Goal: Information Seeking & Learning: Learn about a topic

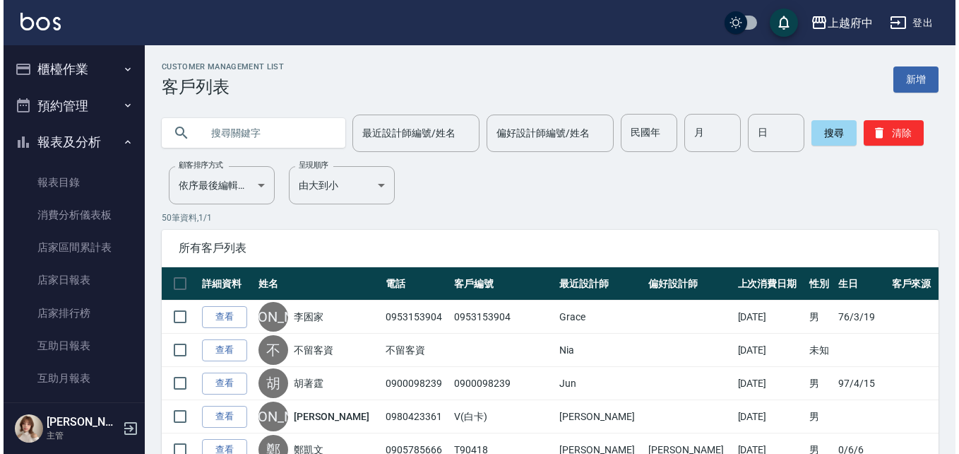
scroll to position [424, 0]
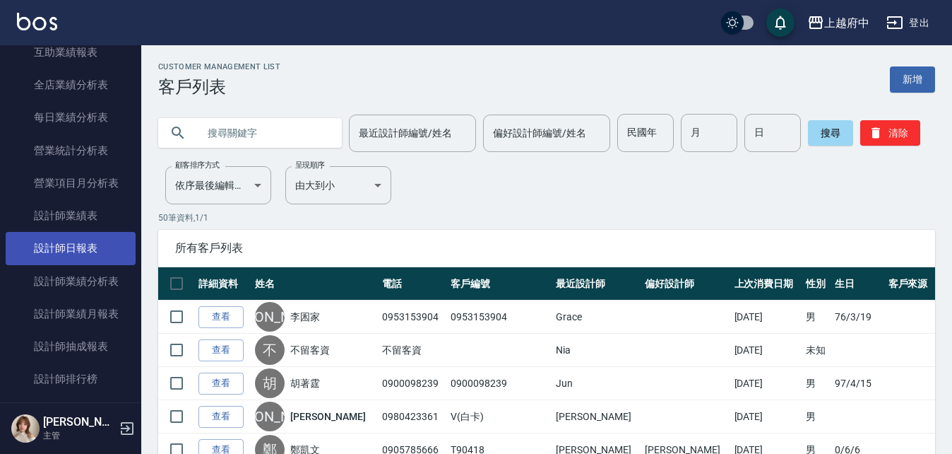
click at [114, 235] on link "設計師日報表" at bounding box center [71, 248] width 130 height 32
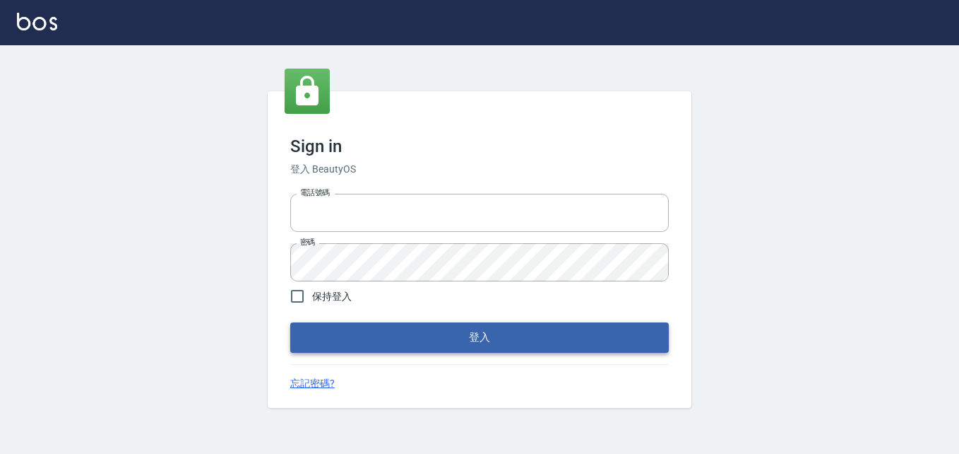
type input "0911903627"
click at [487, 341] on button "登入" at bounding box center [479, 337] width 379 height 30
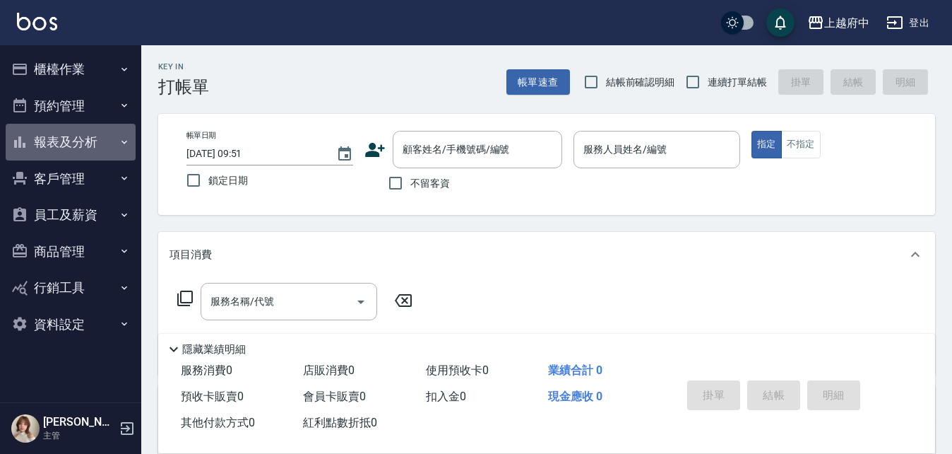
click at [73, 151] on button "報表及分析" at bounding box center [71, 142] width 130 height 37
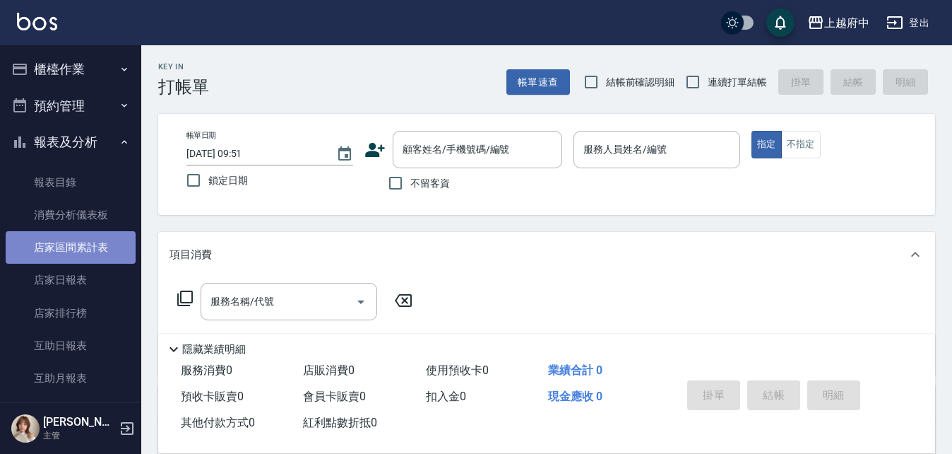
click at [74, 260] on link "店家區間累計表" at bounding box center [71, 247] width 130 height 32
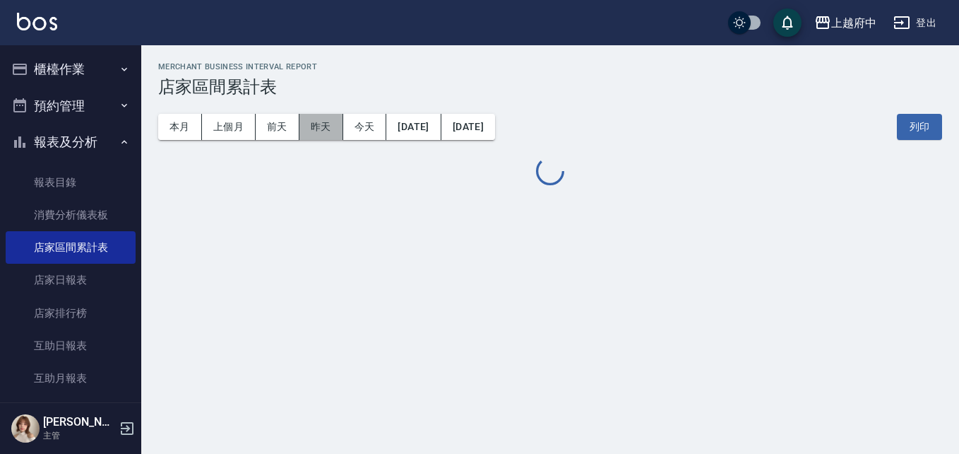
click at [318, 126] on button "昨天" at bounding box center [322, 127] width 44 height 26
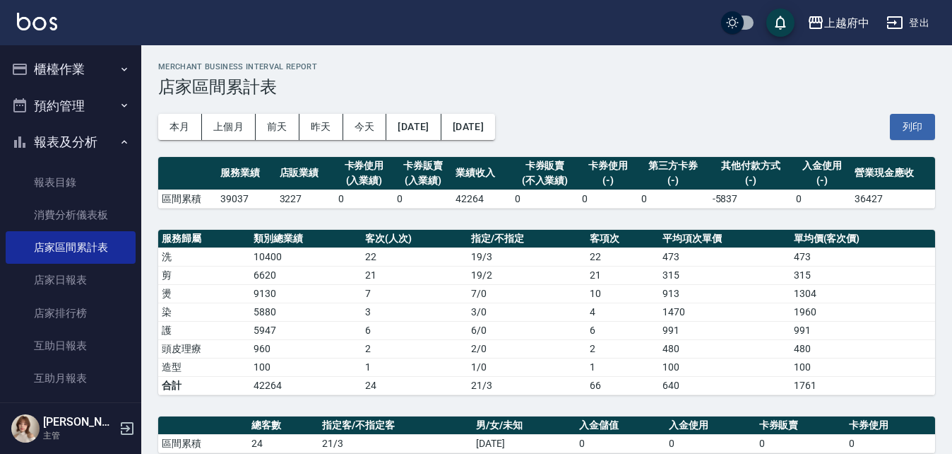
click at [321, 88] on h3 "店家區間累計表" at bounding box center [546, 87] width 777 height 20
click at [313, 129] on button "昨天" at bounding box center [322, 127] width 44 height 26
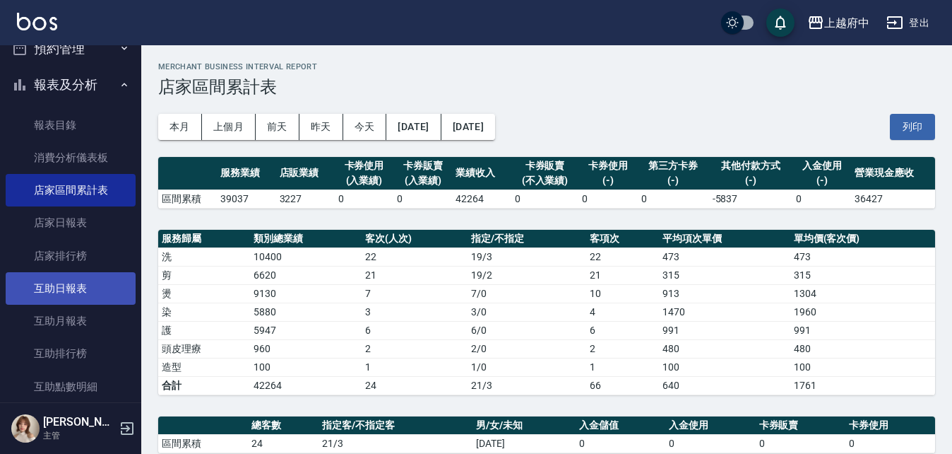
scroll to position [141, 0]
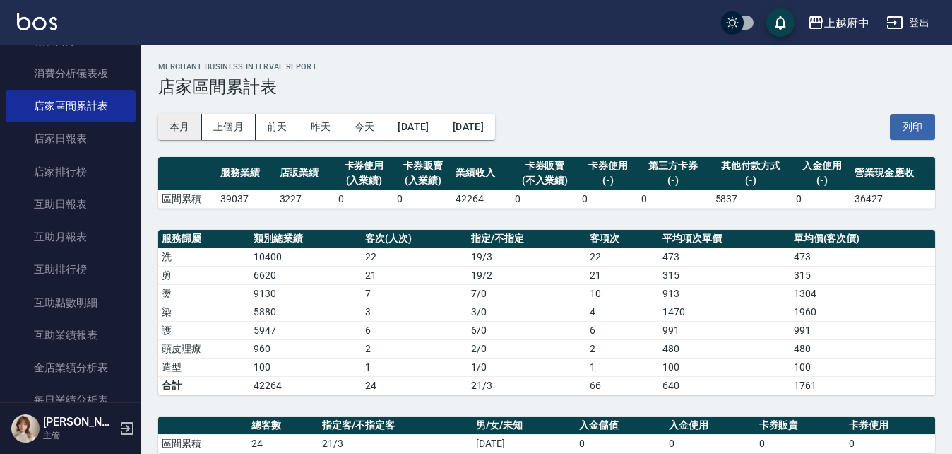
click at [174, 127] on button "本月" at bounding box center [180, 127] width 44 height 26
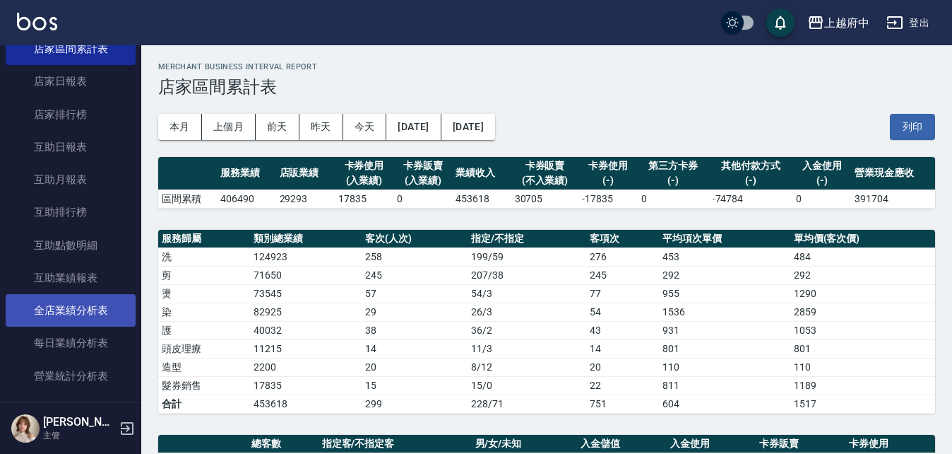
scroll to position [283, 0]
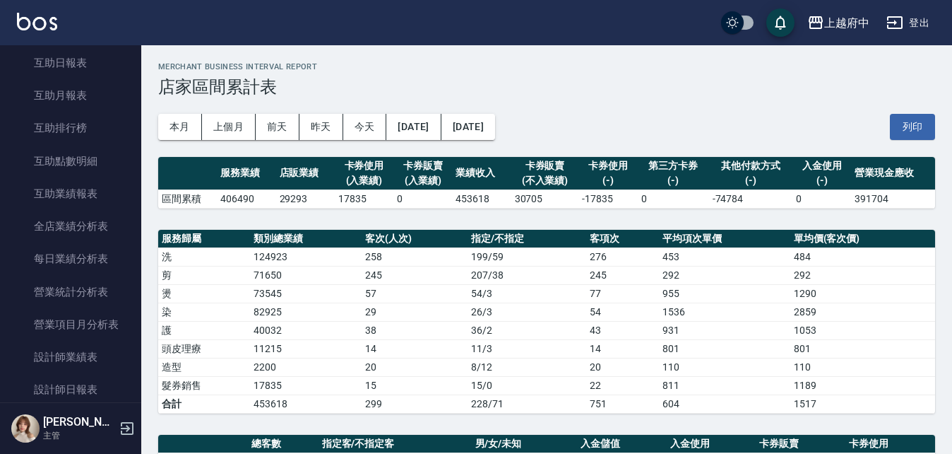
click at [97, 403] on div "Annie 主管" at bounding box center [70, 428] width 141 height 51
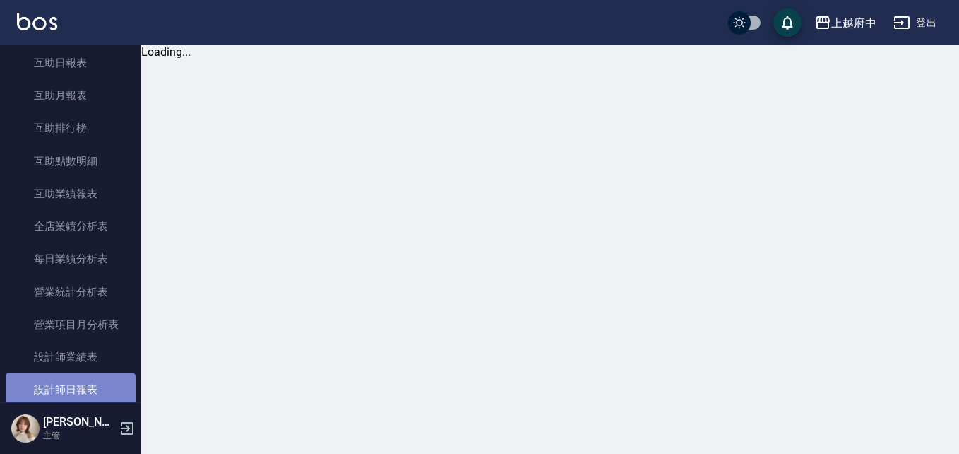
click at [96, 391] on link "設計師日報表" at bounding box center [71, 389] width 130 height 32
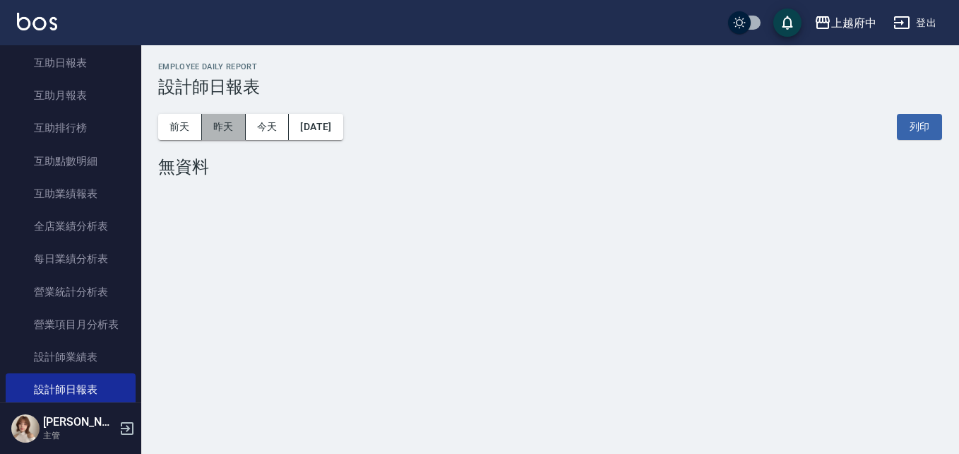
click at [218, 122] on button "昨天" at bounding box center [224, 127] width 44 height 26
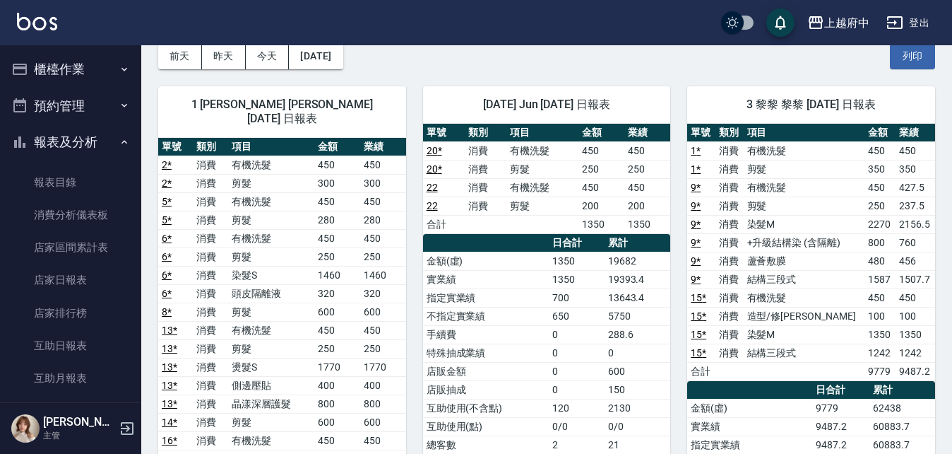
click at [59, 143] on button "報表及分析" at bounding box center [71, 142] width 130 height 37
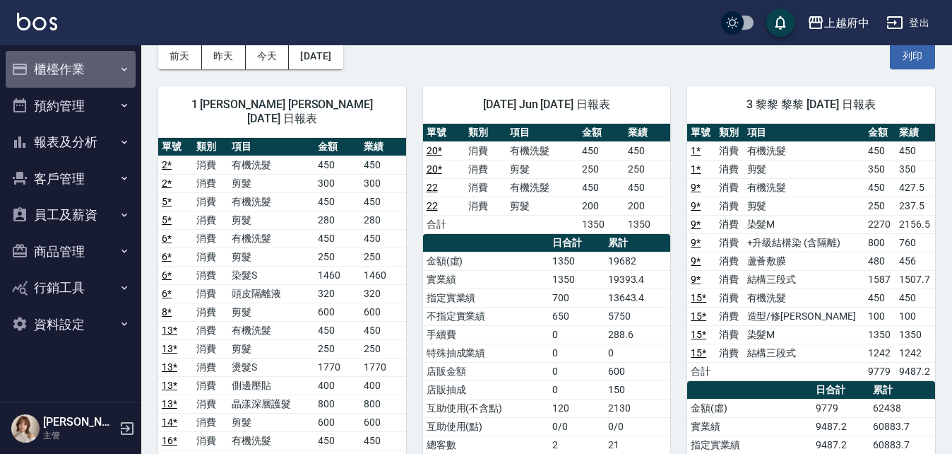
click at [93, 66] on button "櫃檯作業" at bounding box center [71, 69] width 130 height 37
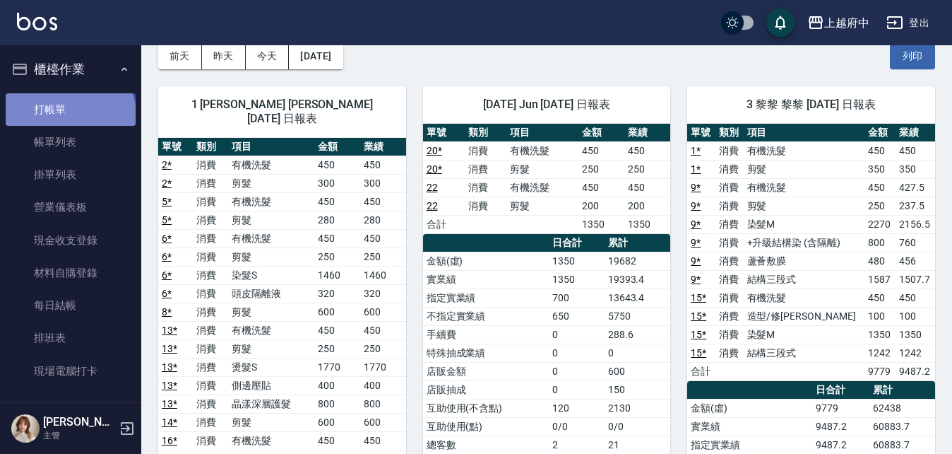
click at [69, 117] on link "打帳單" at bounding box center [71, 109] width 130 height 32
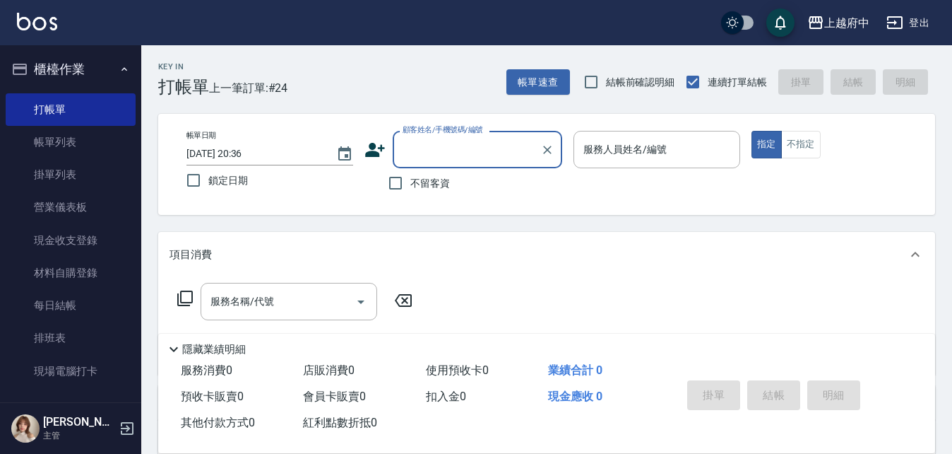
click at [72, 76] on button "櫃檯作業" at bounding box center [71, 69] width 130 height 37
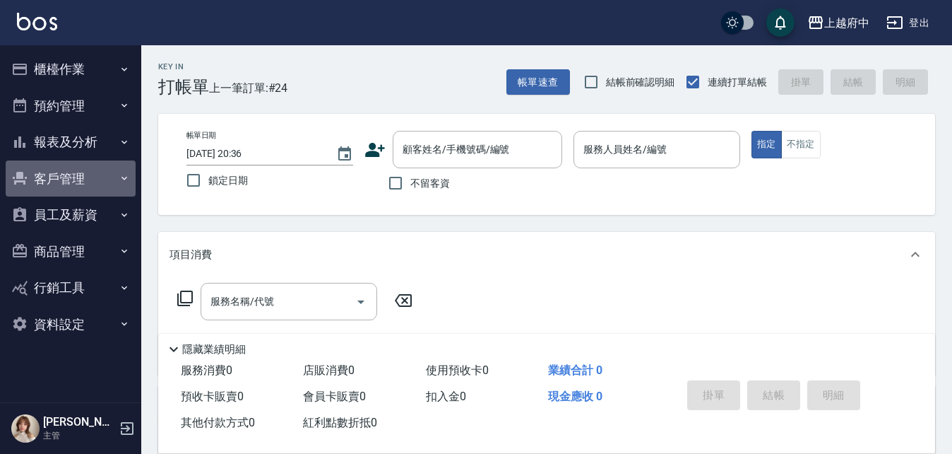
drag, startPoint x: 58, startPoint y: 175, endPoint x: 66, endPoint y: 202, distance: 27.9
click at [58, 175] on button "客戶管理" at bounding box center [71, 178] width 130 height 37
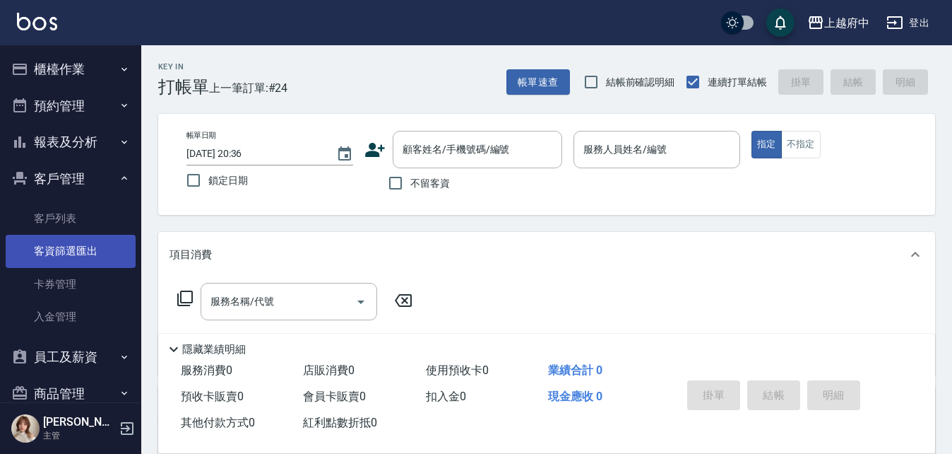
click at [69, 242] on link "客資篩選匯出" at bounding box center [71, 251] width 130 height 32
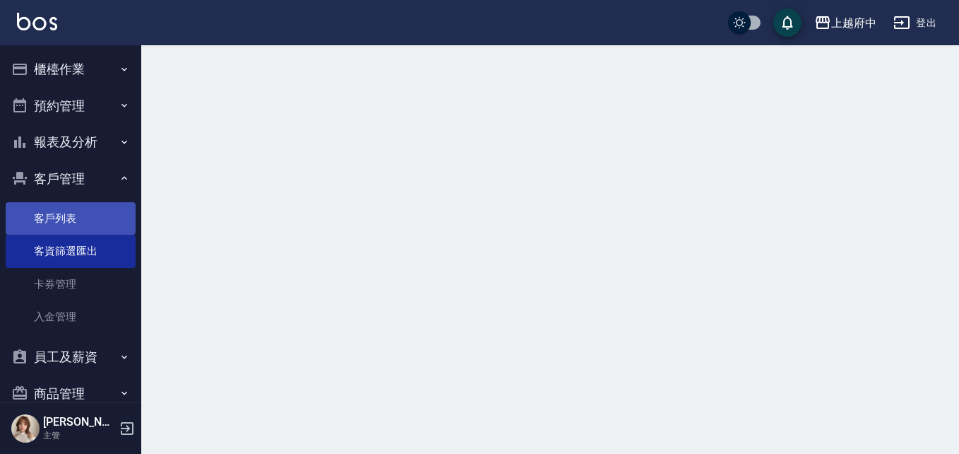
click at [67, 220] on link "客戶列表" at bounding box center [71, 218] width 130 height 32
